Goal: Task Accomplishment & Management: Manage account settings

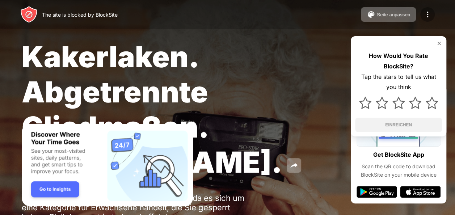
click at [427, 12] on img at bounding box center [427, 14] width 9 height 9
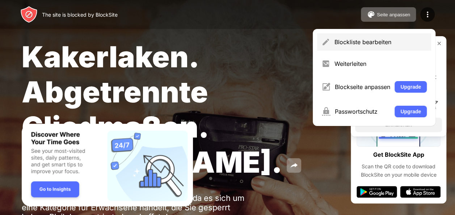
click at [359, 49] on div "Blockliste bearbeiten" at bounding box center [374, 41] width 114 height 17
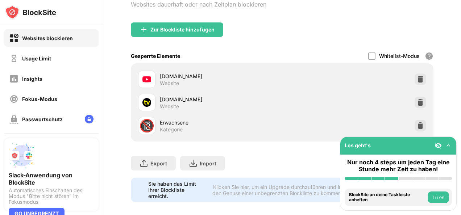
scroll to position [74, 0]
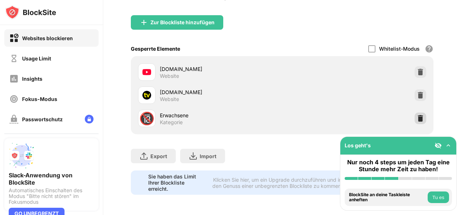
click at [416, 117] on img at bounding box center [419, 118] width 7 height 7
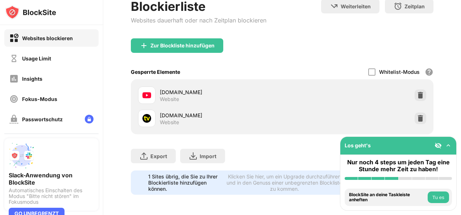
scroll to position [51, 0]
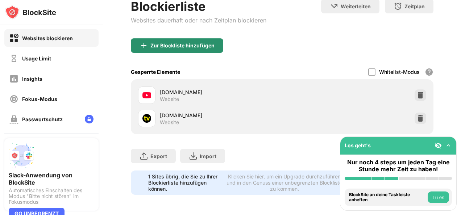
click at [163, 44] on div "Zur Blockliste hinzufügen" at bounding box center [177, 45] width 92 height 14
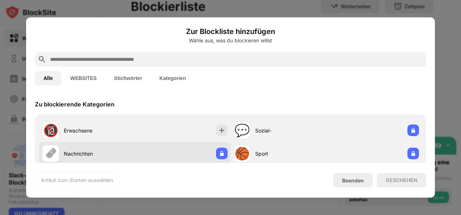
click at [109, 142] on div "🗞 Nachrichten" at bounding box center [134, 153] width 191 height 23
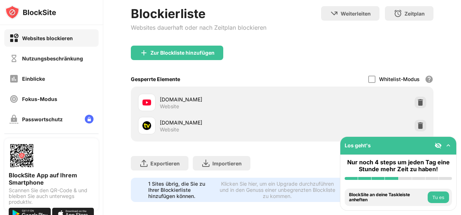
scroll to position [51, 0]
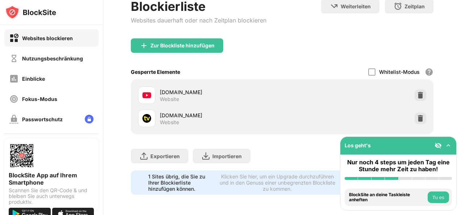
click at [448, 149] on img at bounding box center [447, 145] width 7 height 7
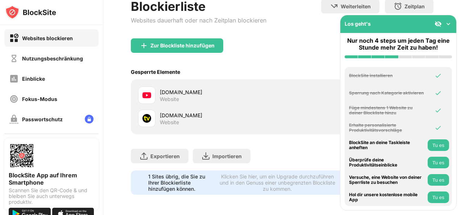
click at [445, 24] on img at bounding box center [447, 23] width 7 height 7
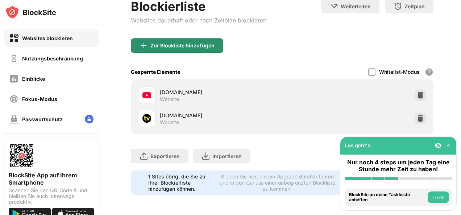
click at [178, 43] on div "Zur Blockliste hinzufügen" at bounding box center [182, 46] width 64 height 6
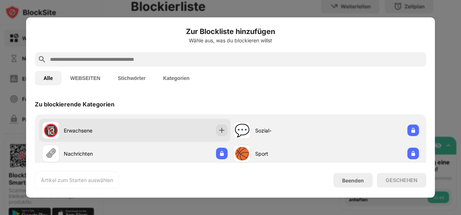
click at [76, 135] on div "🔞 Erwachsene" at bounding box center [88, 130] width 93 height 17
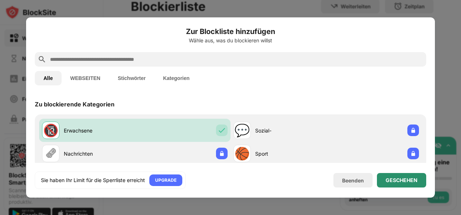
click at [390, 179] on div "GESCHEHEN" at bounding box center [401, 180] width 32 height 6
